Goal: Task Accomplishment & Management: Manage account settings

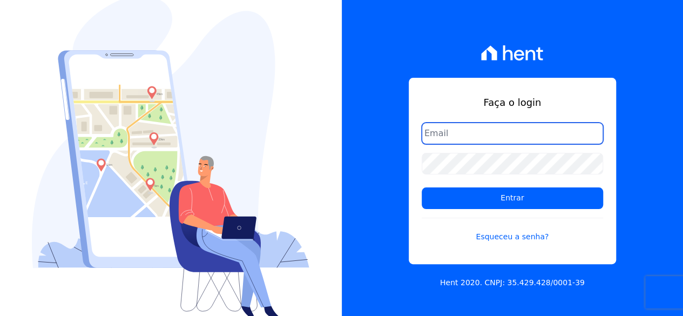
click at [502, 133] on input "email" at bounding box center [513, 134] width 182 height 22
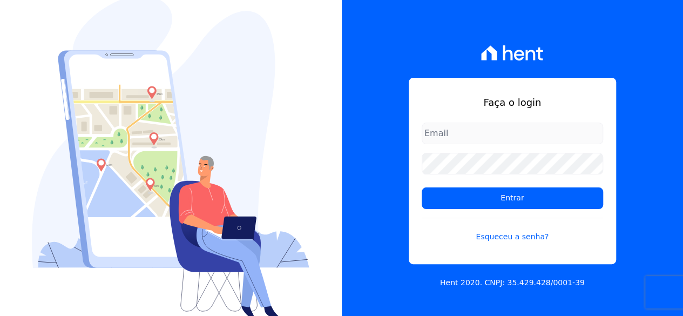
click at [492, 137] on input "email" at bounding box center [513, 134] width 182 height 22
click at [484, 137] on input "email" at bounding box center [513, 134] width 182 height 22
type input "[PERSON_NAME][EMAIL_ADDRESS][DOMAIN_NAME]"
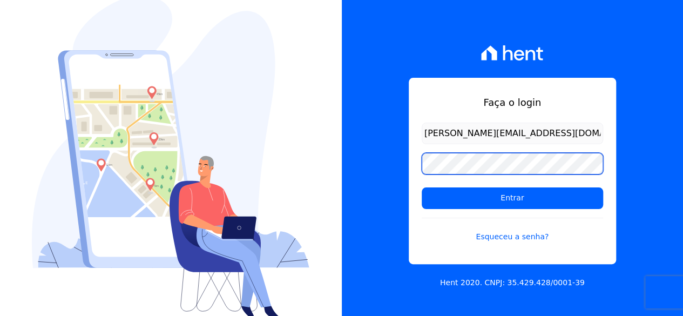
click at [422, 187] on input "Entrar" at bounding box center [513, 198] width 182 height 22
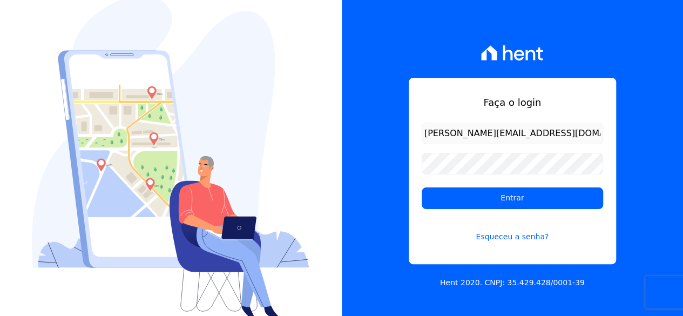
click at [510, 52] on icon at bounding box center [509, 52] width 10 height 15
